Goal: Transaction & Acquisition: Obtain resource

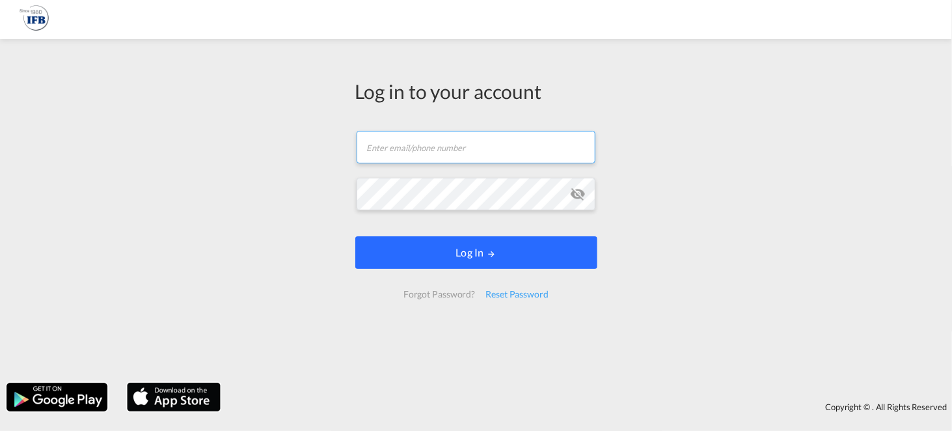
type input "kamil.czerny@ifb-poland.pl"
click at [442, 252] on button "Log In" at bounding box center [476, 252] width 242 height 33
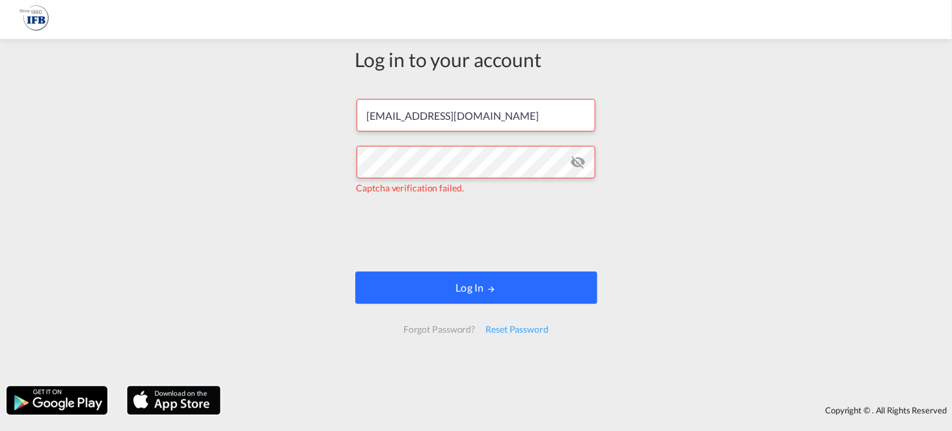
click at [491, 288] on md-icon "LOGIN" at bounding box center [491, 288] width 9 height 9
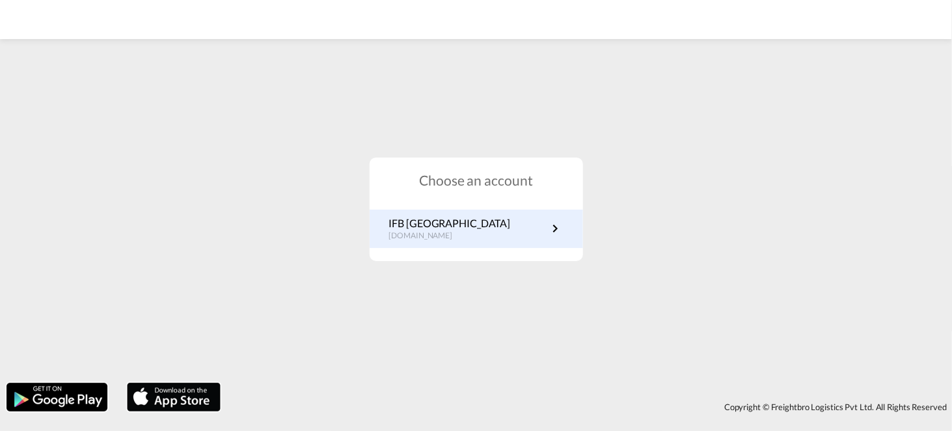
click at [468, 236] on link "IFB Poland pl.portal.ifb.com" at bounding box center [476, 228] width 174 height 25
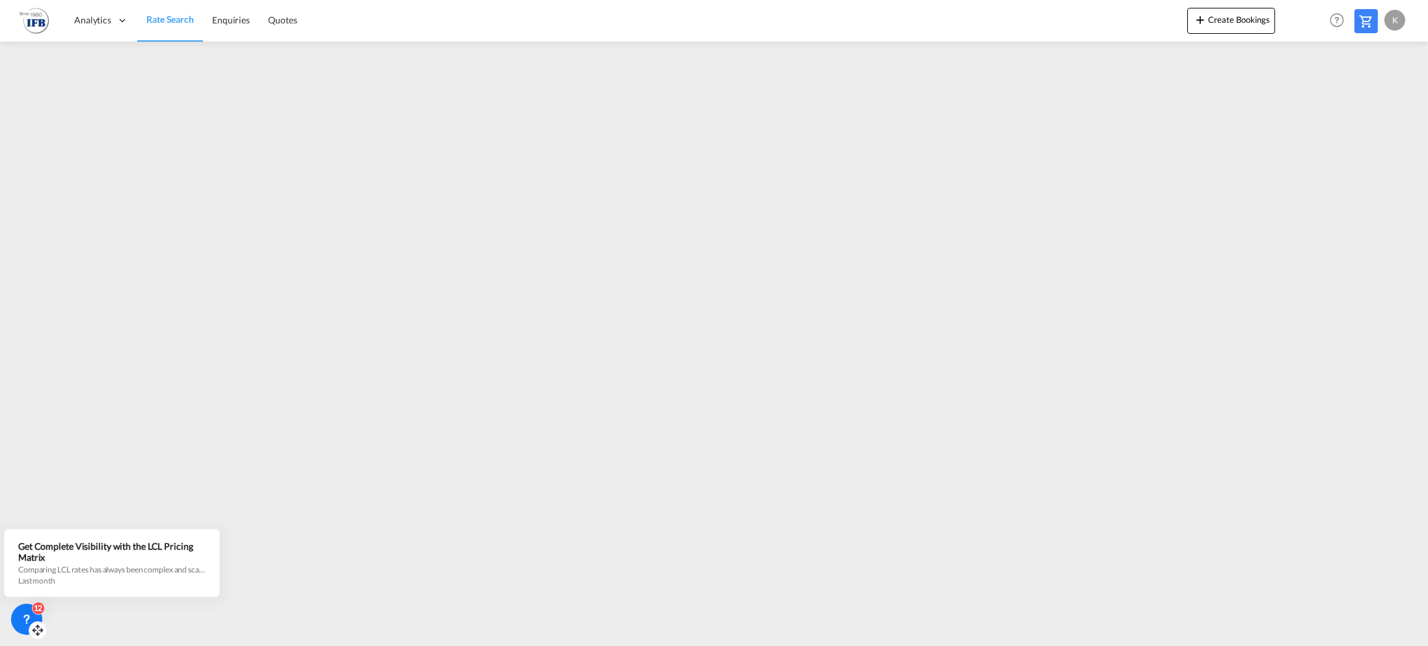
click at [20, 615] on icon at bounding box center [26, 619] width 13 height 13
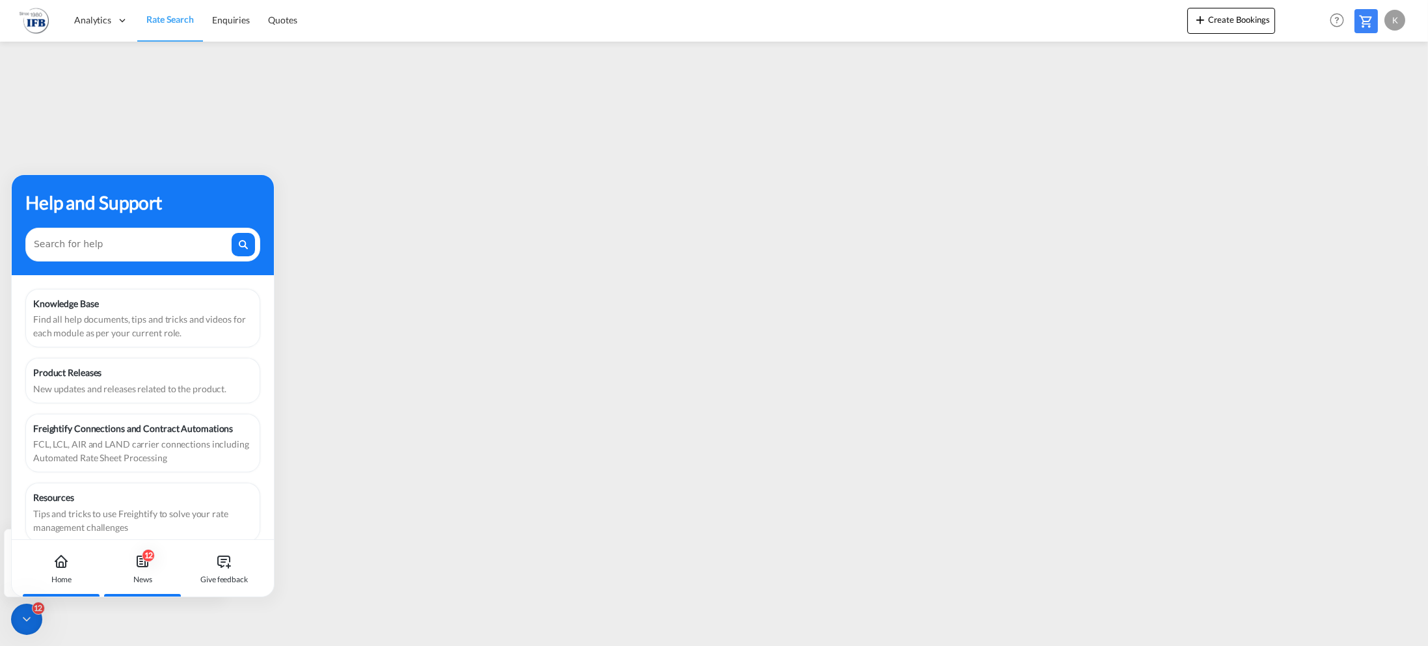
click at [152, 562] on div "12 News" at bounding box center [143, 568] width 72 height 57
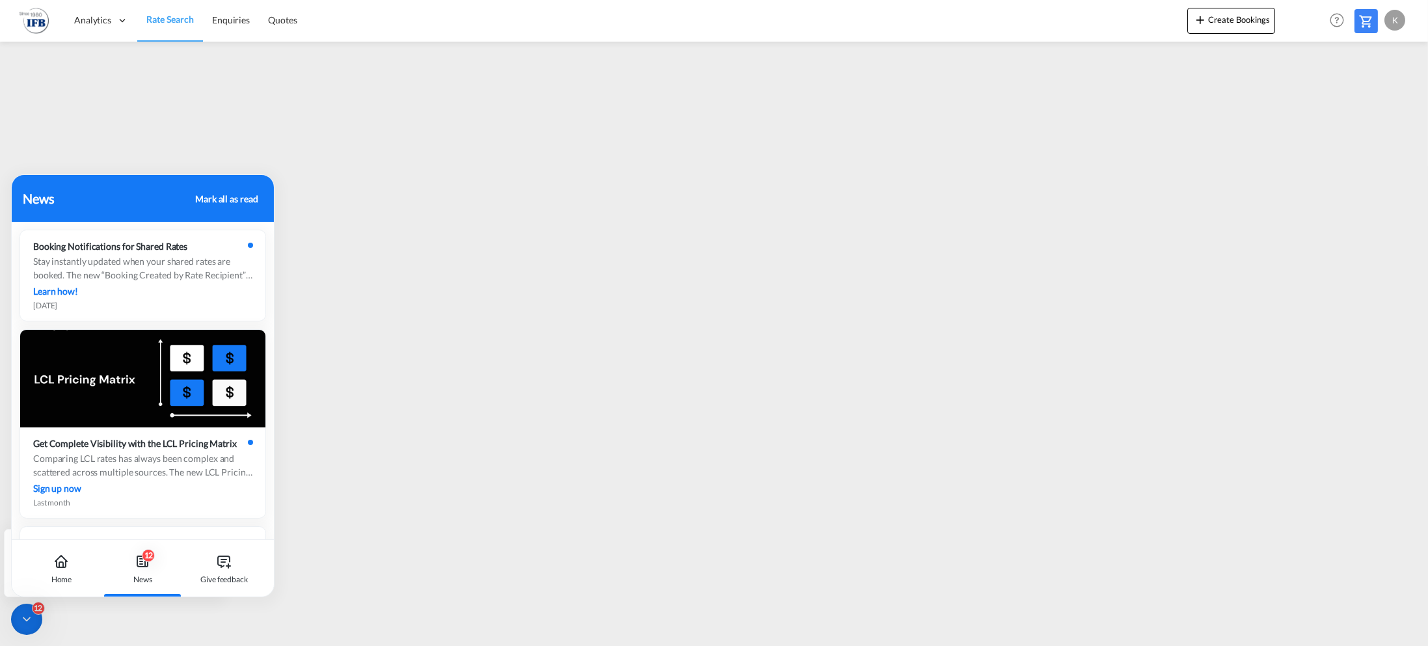
click at [27, 612] on div "12" at bounding box center [26, 619] width 31 height 31
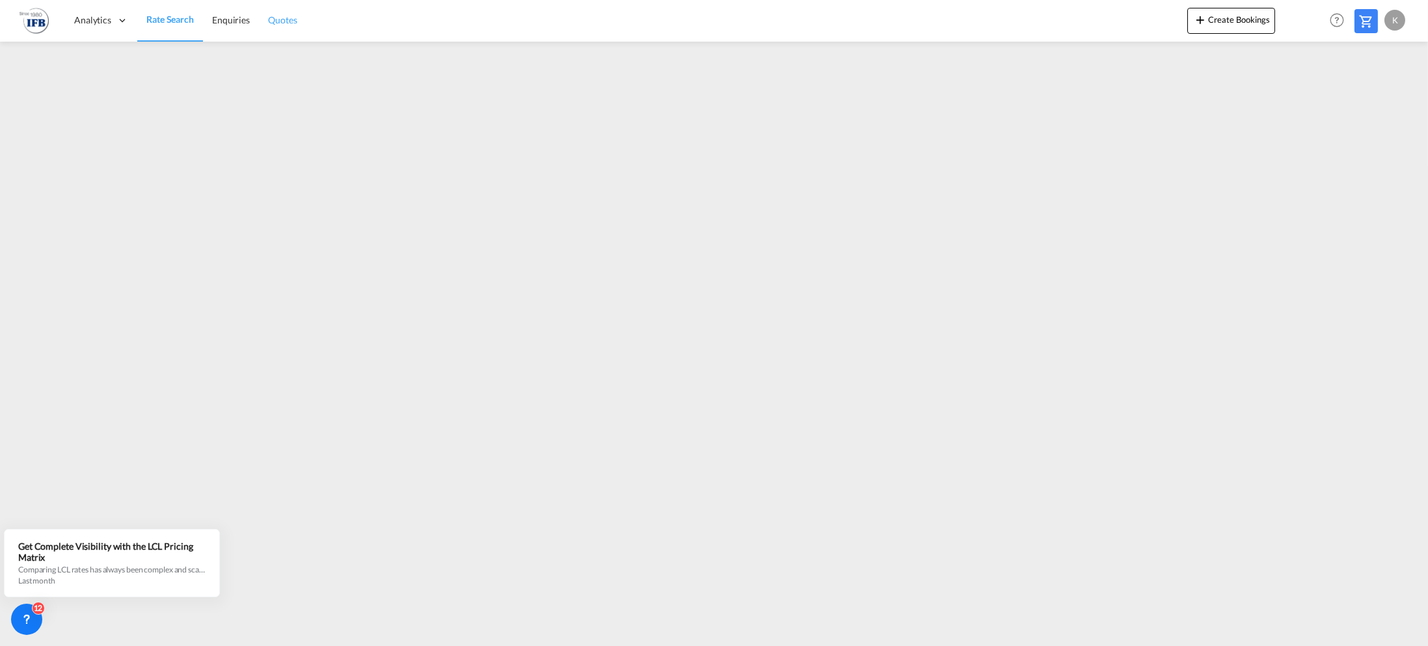
click at [285, 17] on span "Quotes" at bounding box center [282, 19] width 29 height 11
click at [175, 18] on span "Rate Search" at bounding box center [169, 19] width 47 height 11
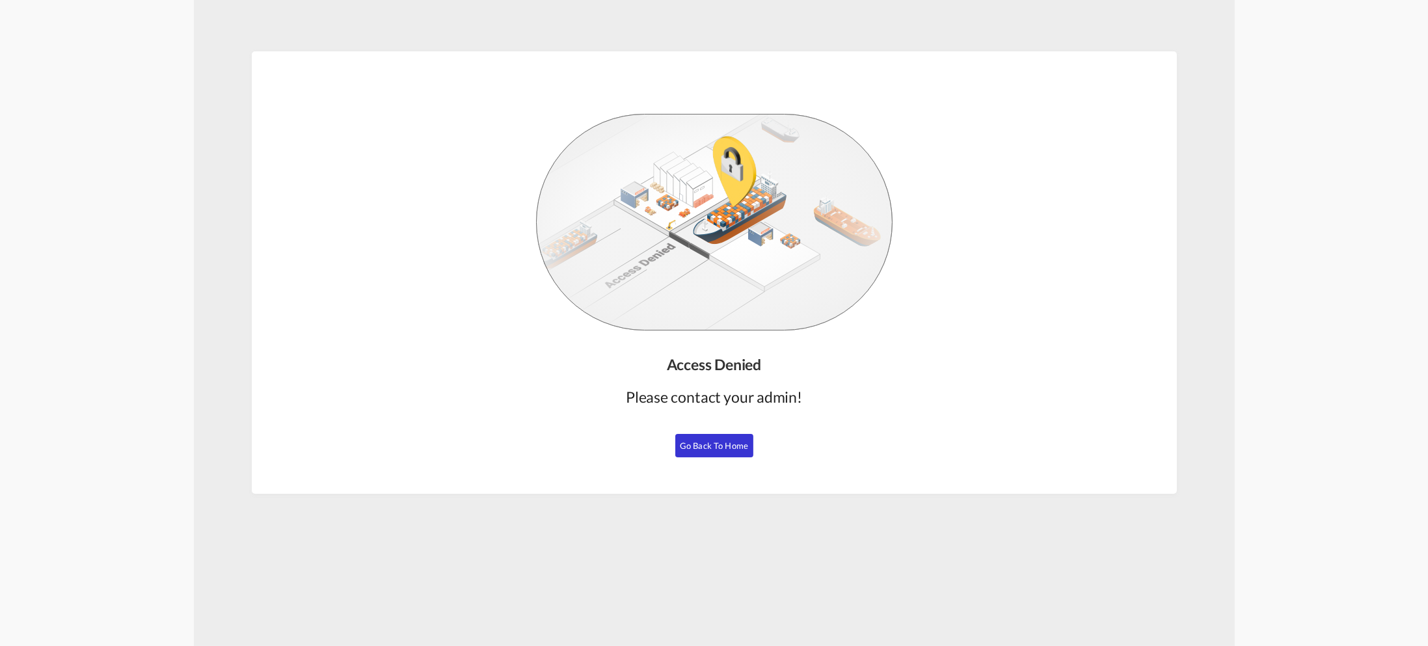
click at [720, 434] on button "Go Back to Home" at bounding box center [714, 445] width 78 height 23
